Goal: Information Seeking & Learning: Check status

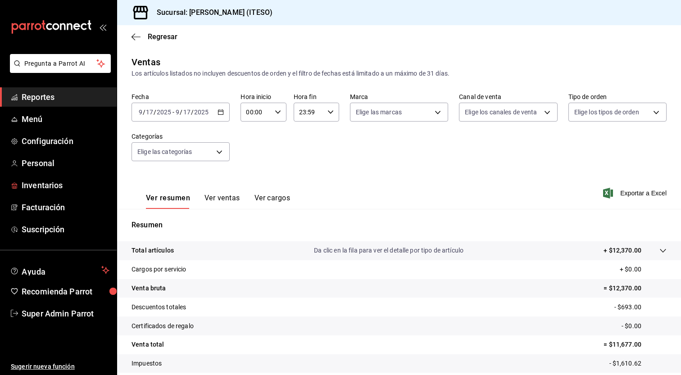
scroll to position [56, 0]
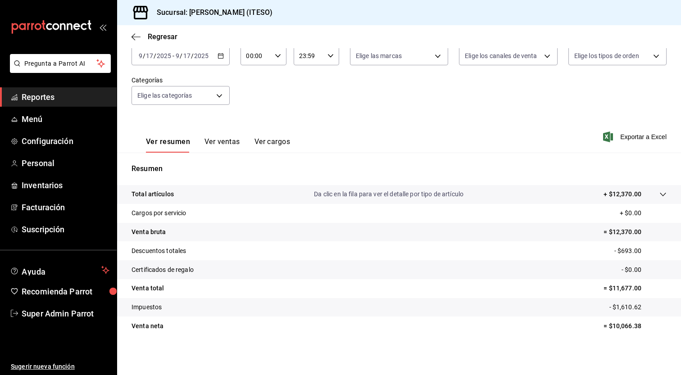
click at [48, 107] on ul "Reportes Menú Configuración Personal Inventarios Facturación Suscripción" at bounding box center [58, 163] width 117 height 152
click at [54, 98] on span "Reportes" at bounding box center [66, 97] width 88 height 12
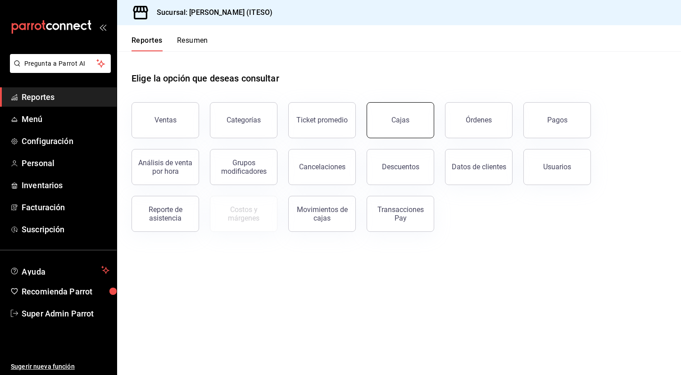
click at [394, 123] on div "Cajas" at bounding box center [400, 120] width 18 height 11
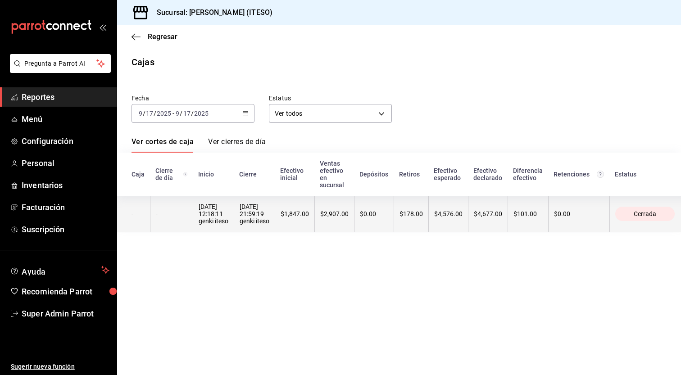
click at [534, 219] on th "$101.00" at bounding box center [527, 214] width 41 height 36
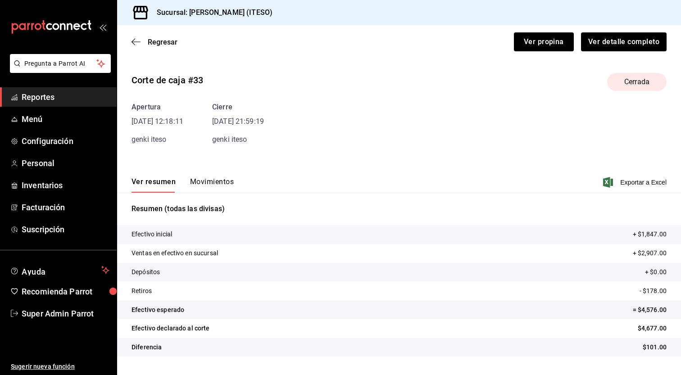
click at [217, 184] on button "Movimientos" at bounding box center [212, 184] width 44 height 15
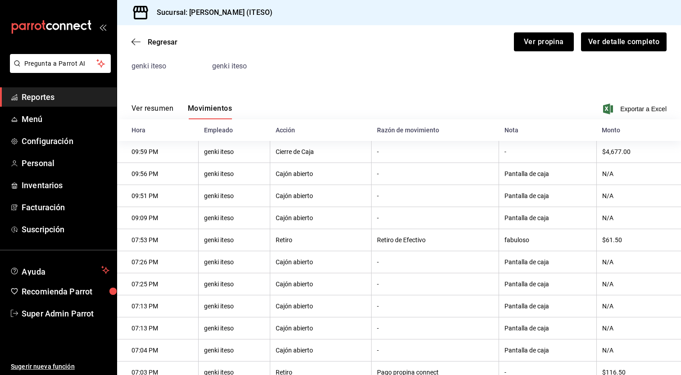
scroll to position [80, 0]
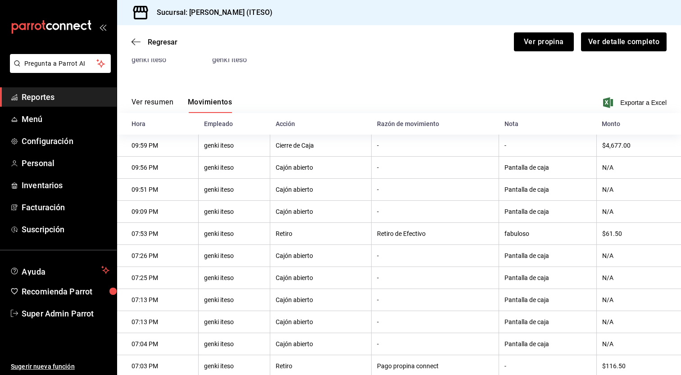
click at [522, 239] on th "fabuloso" at bounding box center [548, 234] width 98 height 22
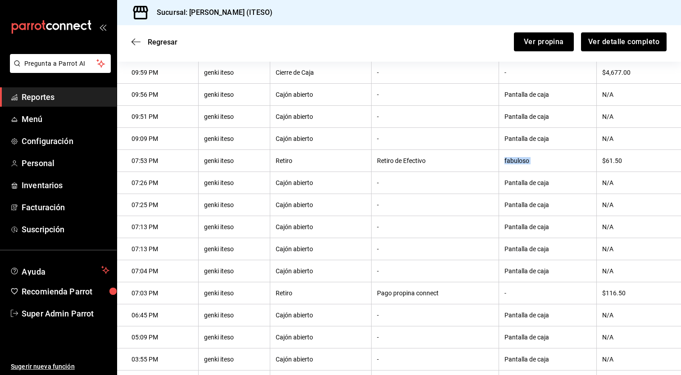
scroll to position [158, 0]
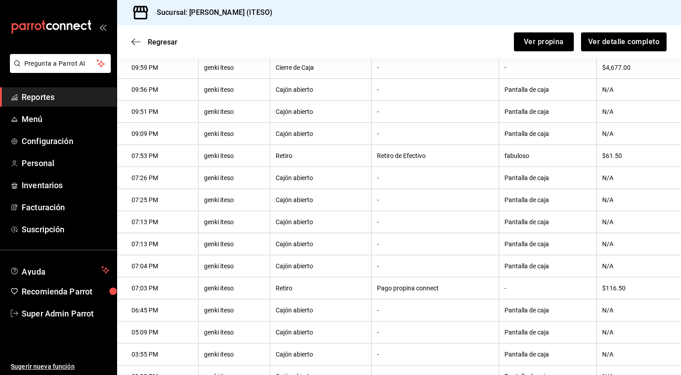
click at [610, 289] on th "$116.50" at bounding box center [638, 288] width 85 height 22
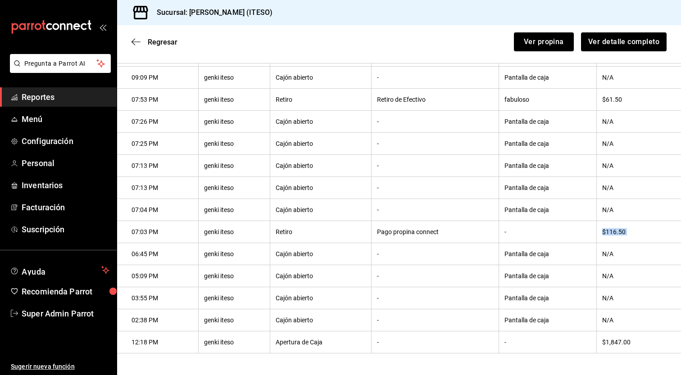
scroll to position [0, 0]
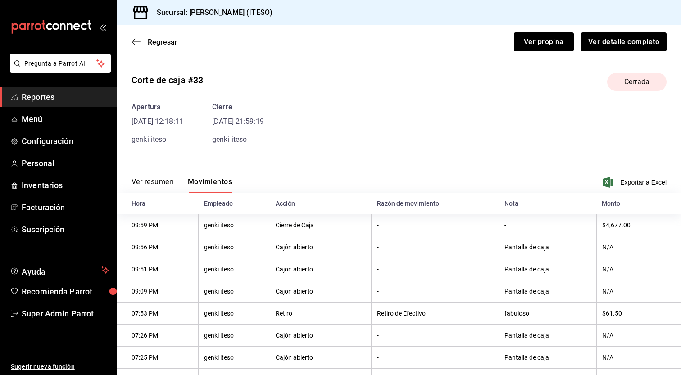
click at [172, 181] on button "Ver resumen" at bounding box center [152, 184] width 42 height 15
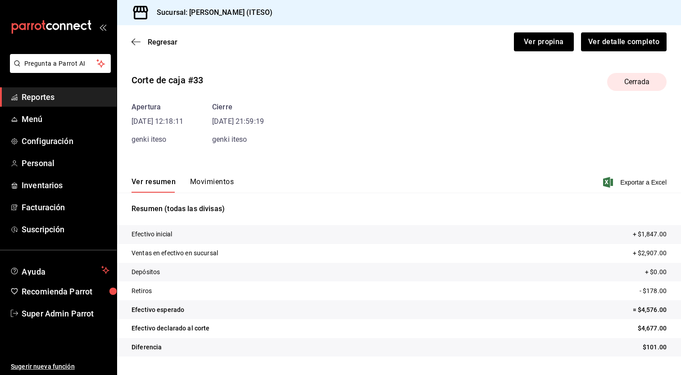
click at [54, 96] on span "Reportes" at bounding box center [66, 97] width 88 height 12
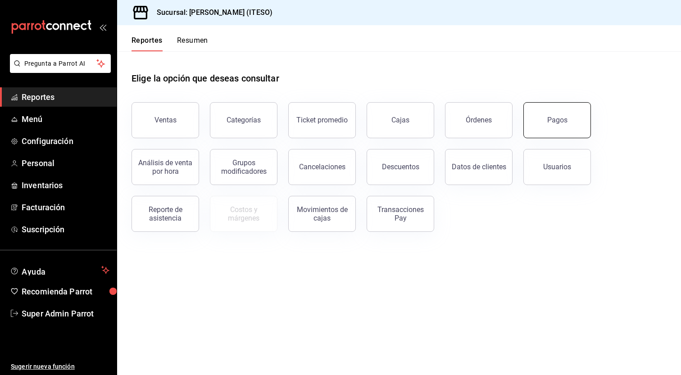
click at [535, 118] on button "Pagos" at bounding box center [557, 120] width 68 height 36
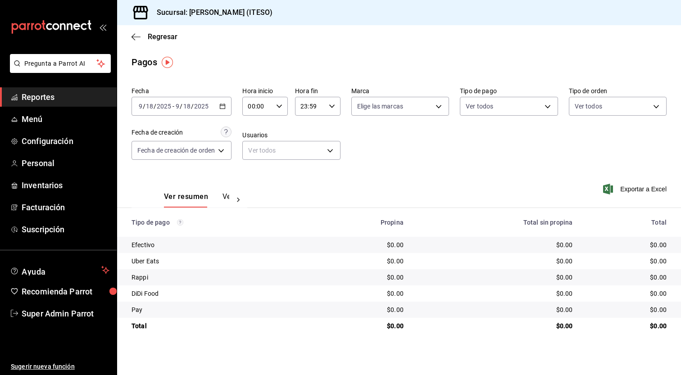
click at [208, 110] on div "[DATE] [DATE] - [DATE] [DATE]" at bounding box center [181, 106] width 100 height 19
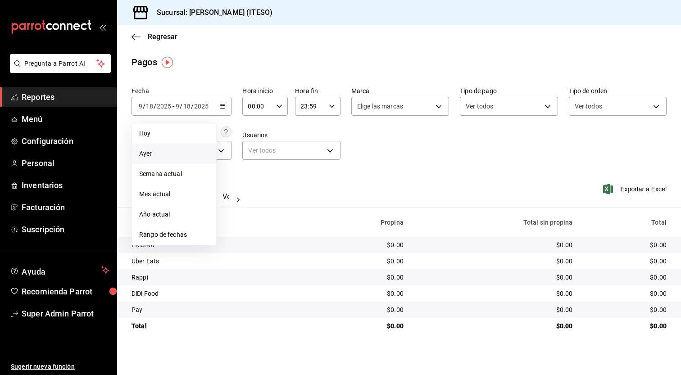
click at [176, 155] on span "Ayer" at bounding box center [174, 153] width 70 height 9
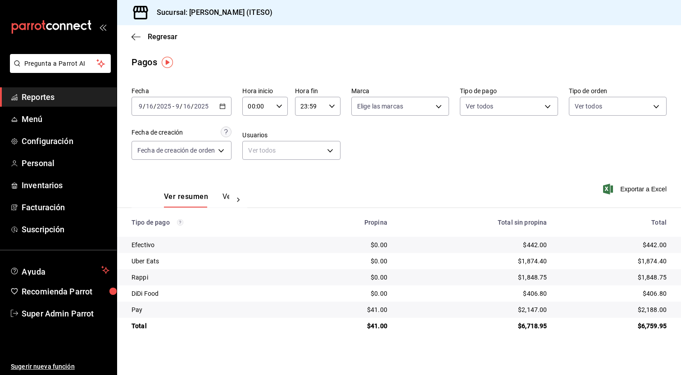
click at [650, 244] on div "$442.00" at bounding box center [613, 244] width 105 height 9
click at [195, 100] on div "[DATE] [DATE] - [DATE] [DATE]" at bounding box center [181, 106] width 100 height 19
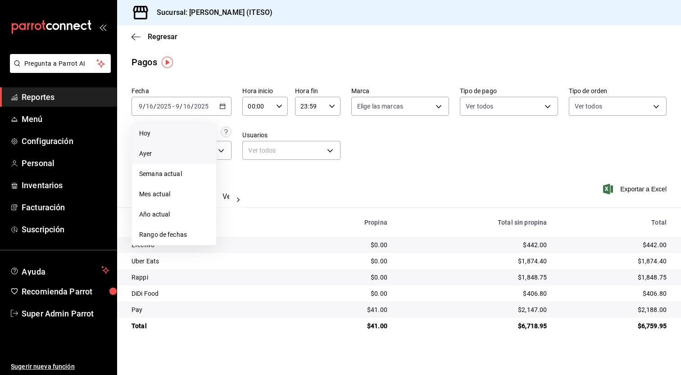
click at [179, 137] on span "Hoy" at bounding box center [174, 133] width 70 height 9
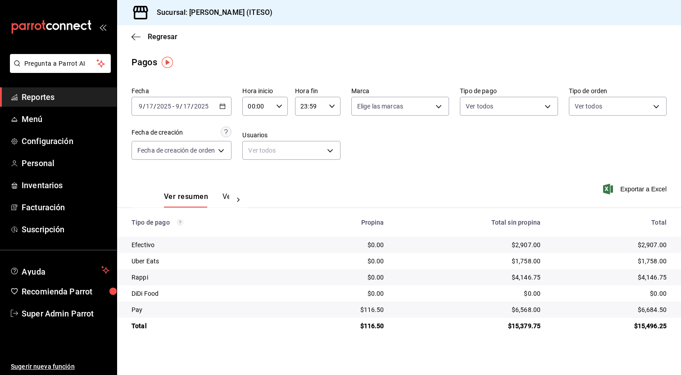
click at [654, 245] on div "$2,907.00" at bounding box center [611, 244] width 112 height 9
click at [226, 197] on button "Ver pagos" at bounding box center [239, 199] width 34 height 15
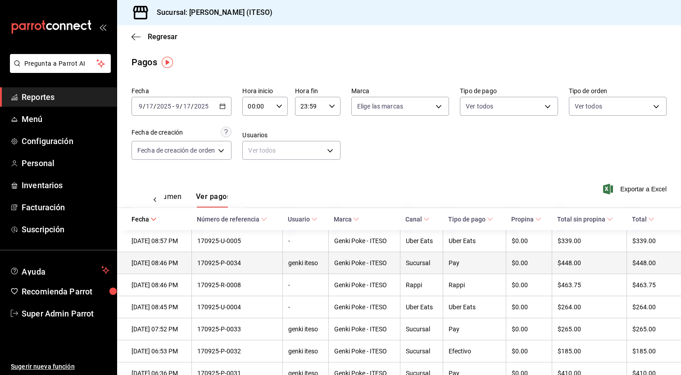
scroll to position [0, 27]
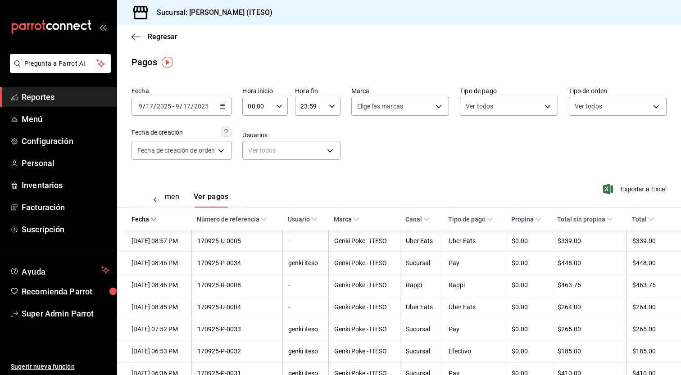
click at [525, 222] on span "Propina" at bounding box center [526, 219] width 30 height 7
click at [477, 220] on span "Tipo de pago" at bounding box center [470, 219] width 45 height 7
click at [498, 222] on th "Tipo de pago" at bounding box center [474, 219] width 63 height 22
click at [490, 219] on span "Tipo de pago" at bounding box center [470, 219] width 45 height 7
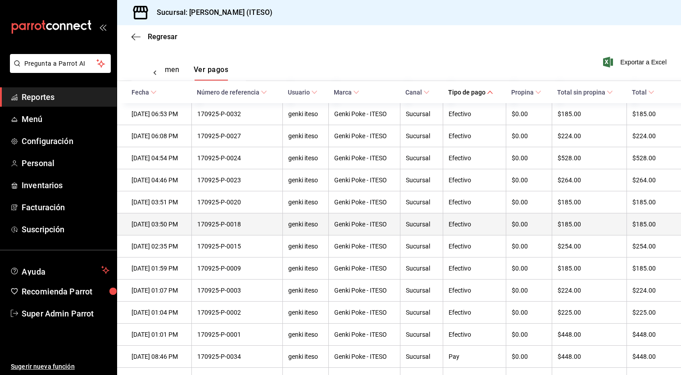
scroll to position [125, 0]
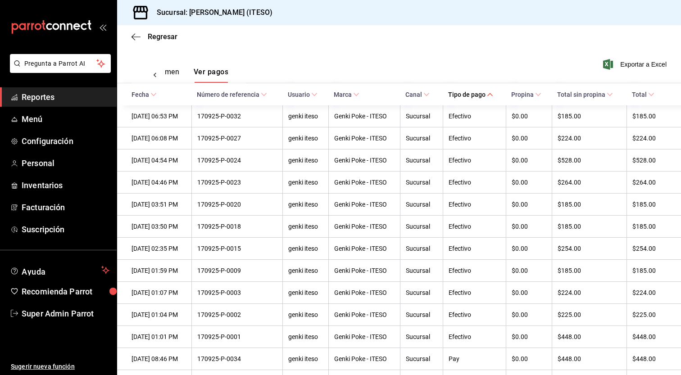
click at [177, 71] on button "Ver resumen" at bounding box center [158, 75] width 42 height 15
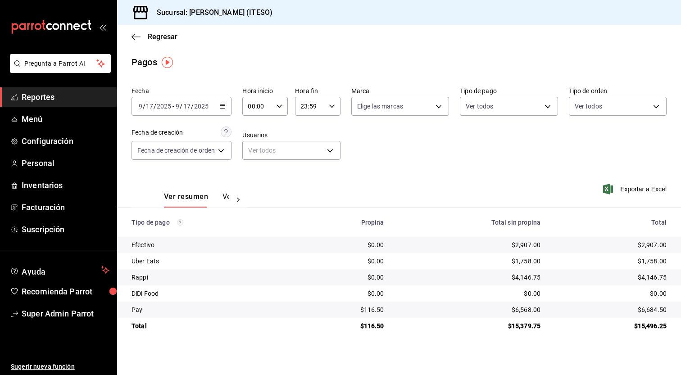
click at [653, 245] on div "$2,907.00" at bounding box center [611, 244] width 112 height 9
click at [72, 99] on span "Reportes" at bounding box center [66, 97] width 88 height 12
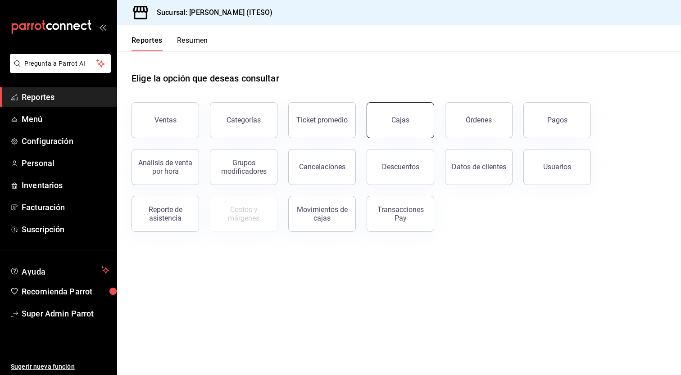
click at [407, 119] on div "Cajas" at bounding box center [400, 120] width 18 height 11
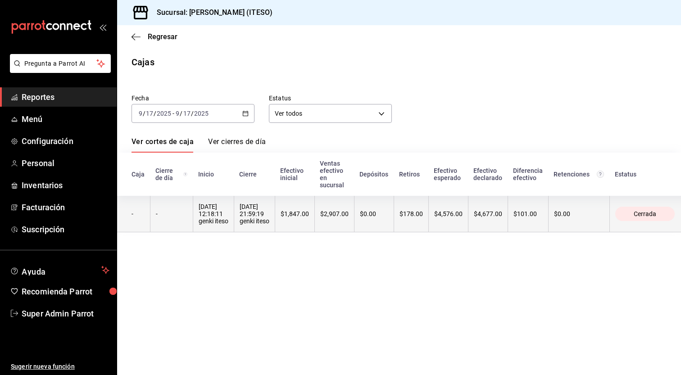
click at [453, 209] on th "$4,576.00" at bounding box center [448, 214] width 40 height 36
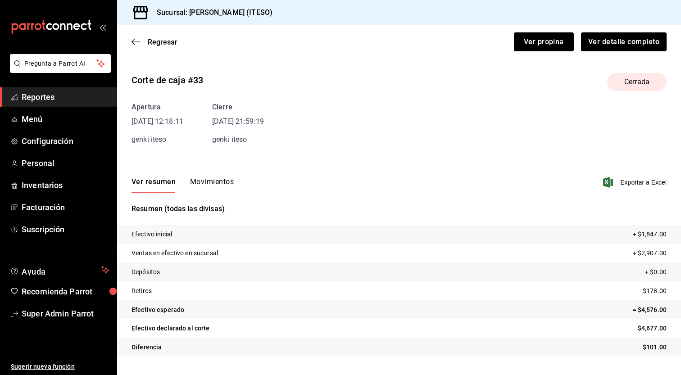
click at [649, 237] on p "+ $1,847.00" at bounding box center [650, 234] width 34 height 9
click at [52, 96] on span "Reportes" at bounding box center [66, 97] width 88 height 12
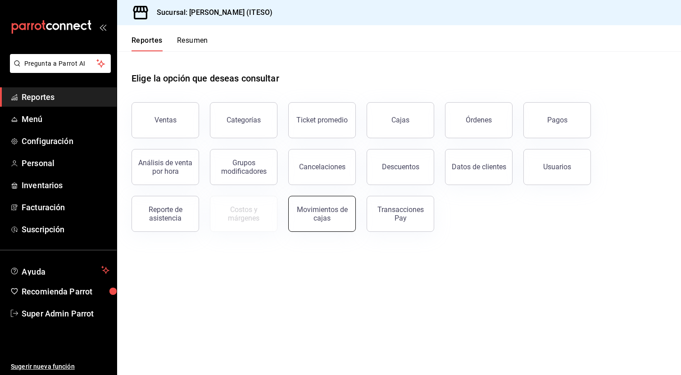
click at [315, 220] on div "Movimientos de cajas" at bounding box center [322, 213] width 56 height 17
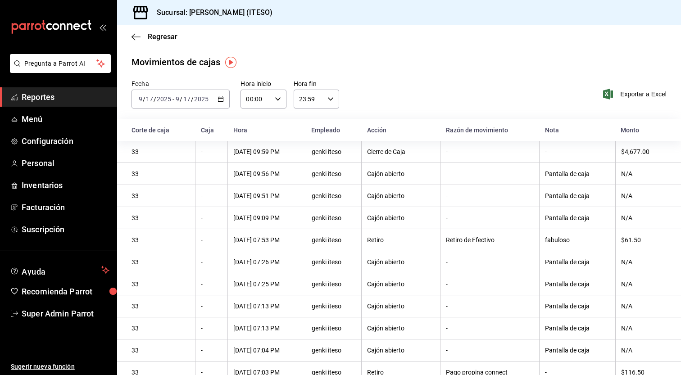
click at [64, 100] on span "Reportes" at bounding box center [66, 97] width 88 height 12
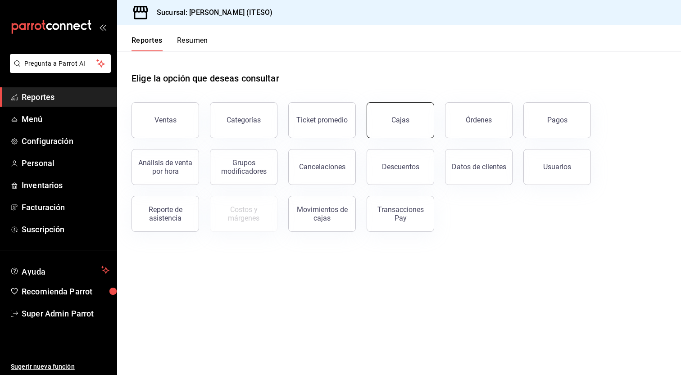
click at [400, 123] on div "Cajas" at bounding box center [400, 120] width 18 height 11
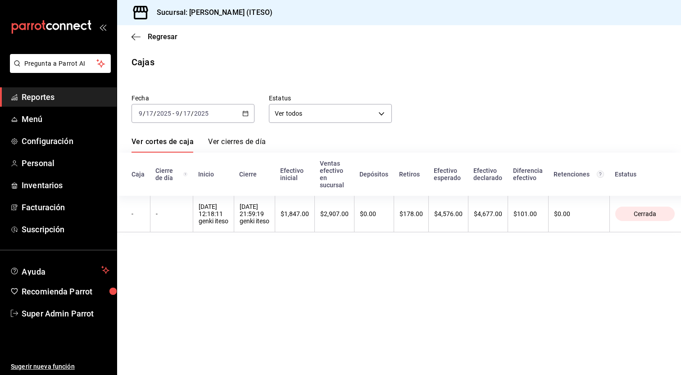
click at [245, 114] on icon "button" at bounding box center [245, 113] width 6 height 6
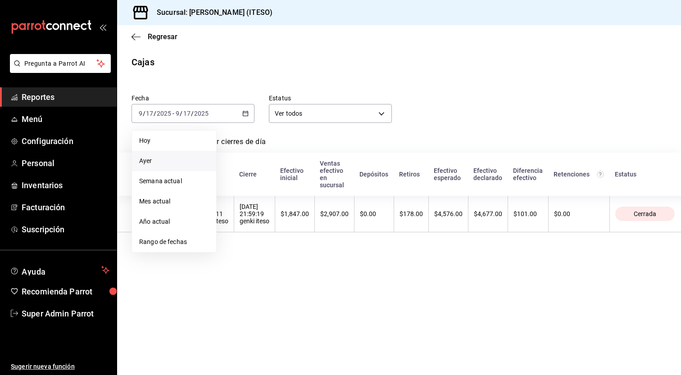
click at [177, 162] on span "Ayer" at bounding box center [174, 160] width 70 height 9
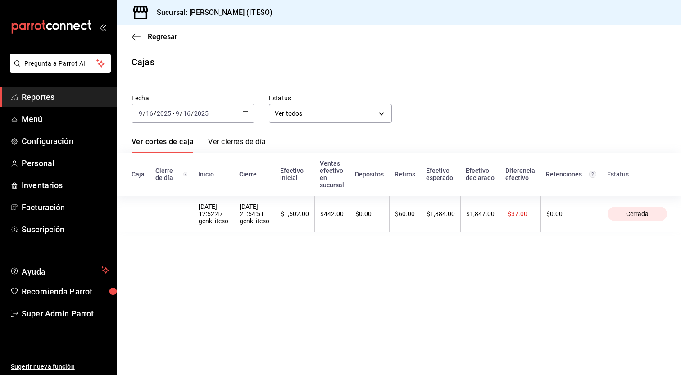
click at [246, 116] on icon "button" at bounding box center [245, 113] width 6 height 6
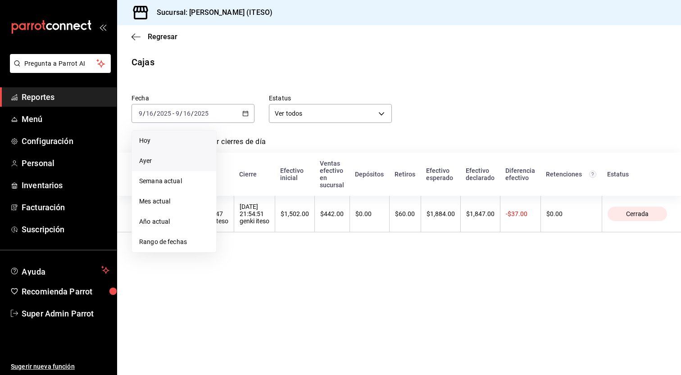
click at [189, 140] on span "Hoy" at bounding box center [174, 140] width 70 height 9
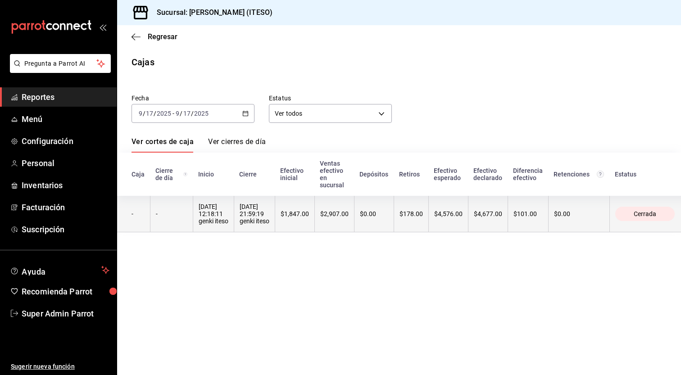
click at [245, 216] on div "[DATE] 21:59:19 genki iteso" at bounding box center [255, 214] width 30 height 22
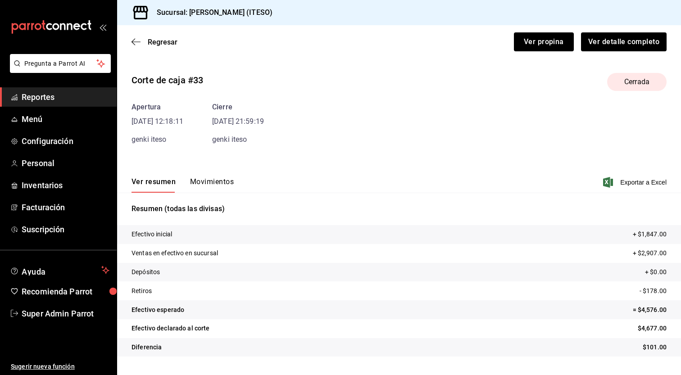
click at [212, 182] on button "Movimientos" at bounding box center [212, 184] width 44 height 15
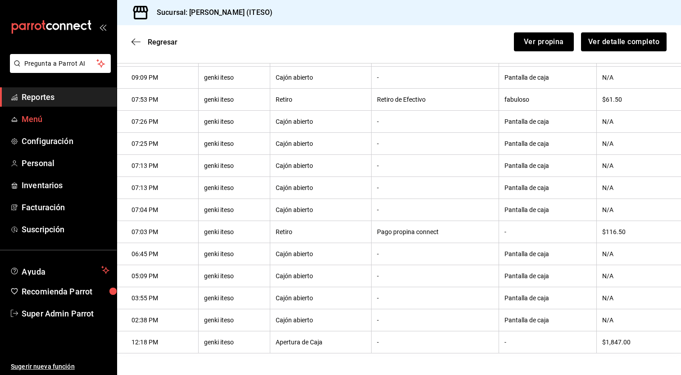
scroll to position [232, 0]
click at [56, 101] on span "Reportes" at bounding box center [66, 97] width 88 height 12
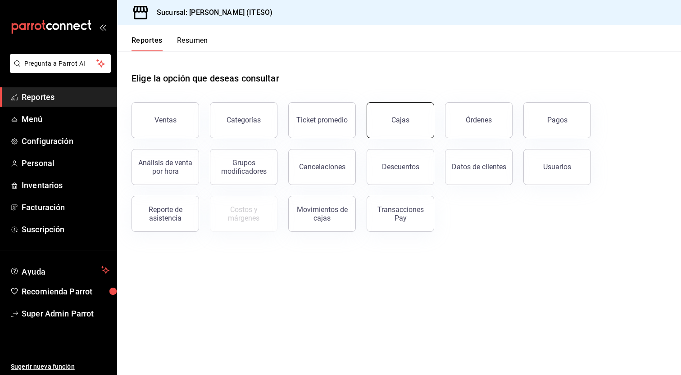
click at [403, 129] on link "Cajas" at bounding box center [401, 120] width 68 height 36
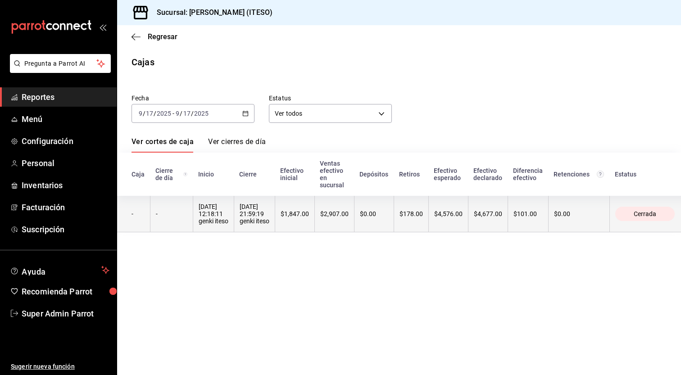
click at [321, 215] on th "$2,907.00" at bounding box center [334, 214] width 40 height 36
